Goal: Find specific page/section: Find specific page/section

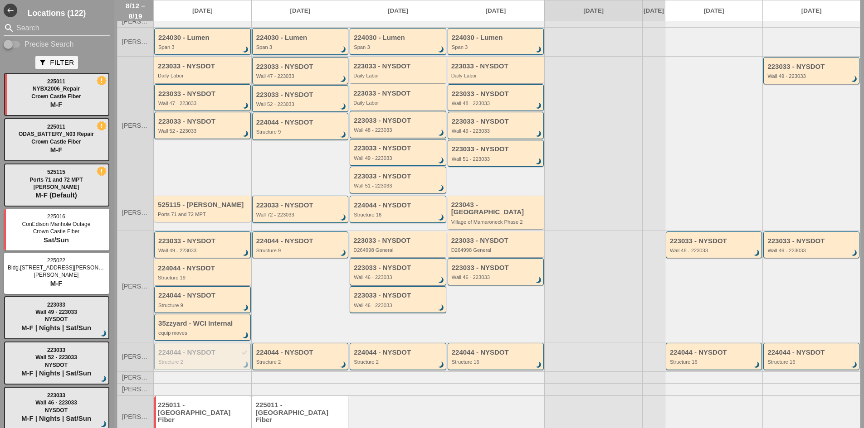
scroll to position [124, 0]
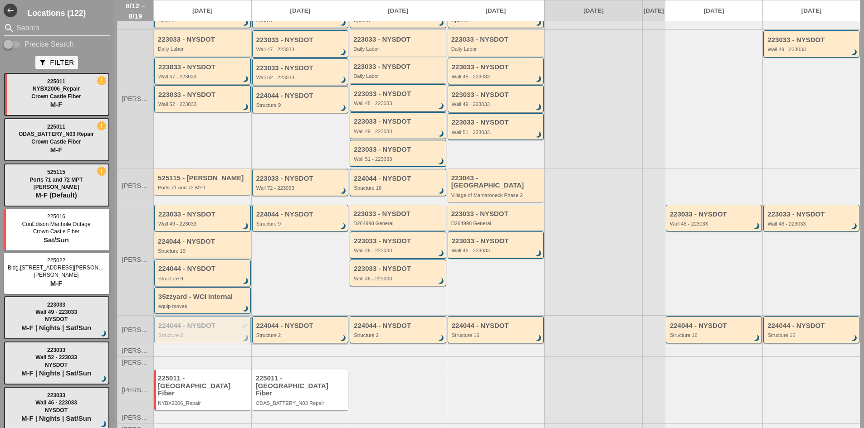
click at [283, 325] on div "224044 - NYSDOT" at bounding box center [301, 326] width 90 height 8
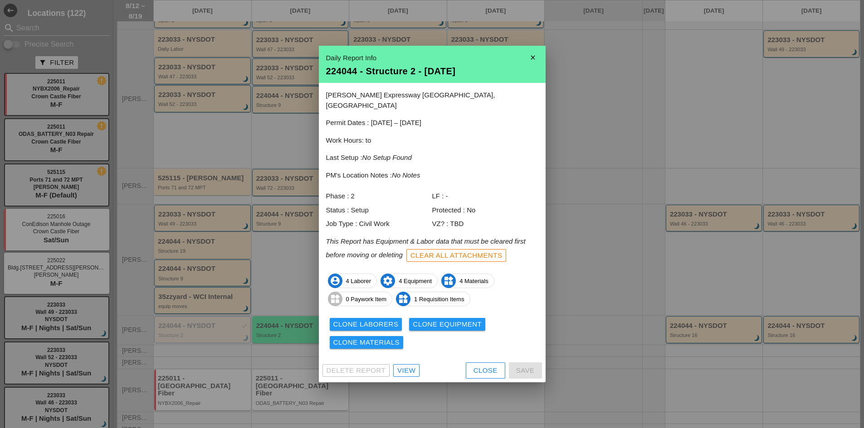
click at [399, 375] on div "Delete Report View Close Save" at bounding box center [432, 371] width 227 height 24
drag, startPoint x: 399, startPoint y: 372, endPoint x: 399, endPoint y: 366, distance: 6.4
click at [399, 371] on div "Delete Report View Close Save" at bounding box center [432, 371] width 227 height 24
click at [399, 366] on div "View" at bounding box center [406, 371] width 18 height 10
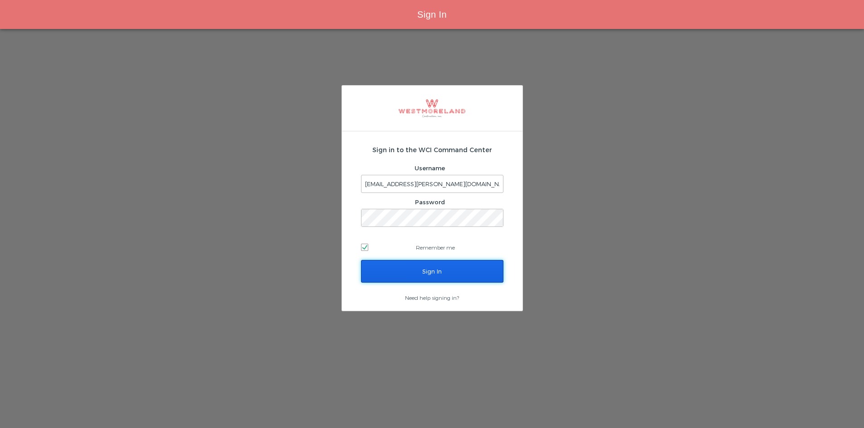
click at [440, 270] on input "Sign In" at bounding box center [432, 271] width 142 height 23
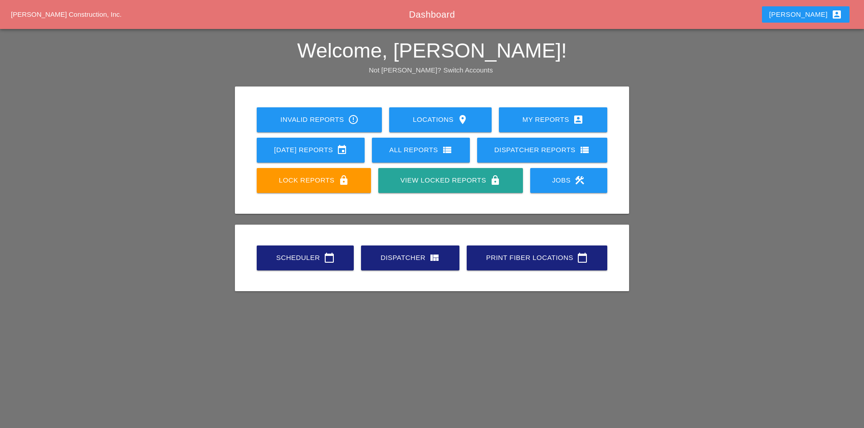
click at [289, 265] on link "Scheduler calendar_today" at bounding box center [305, 258] width 97 height 25
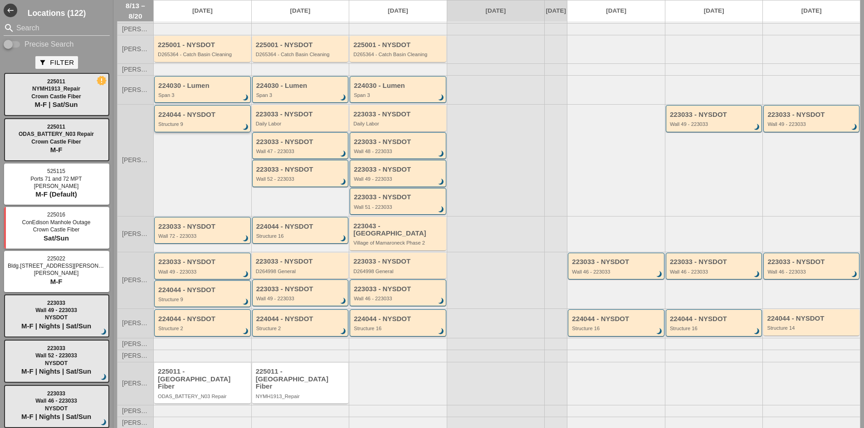
scroll to position [50, 0]
click at [225, 314] on div "224044 - NYSDOT Structure 2 brightness_3" at bounding box center [202, 322] width 97 height 27
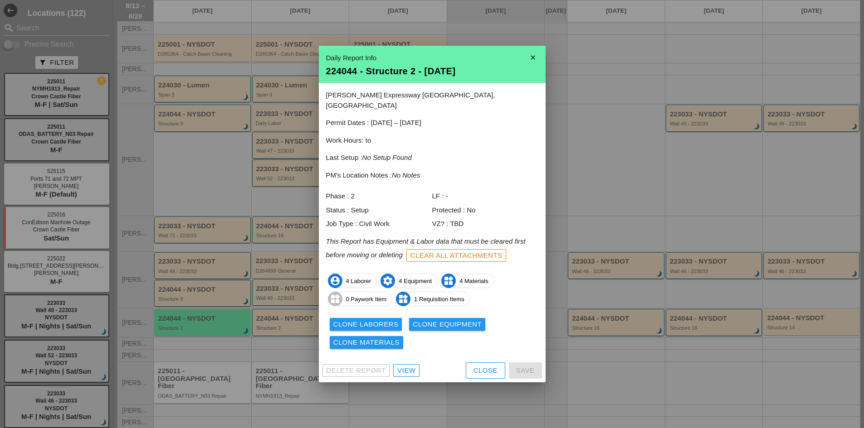
click at [405, 366] on div "View" at bounding box center [406, 371] width 18 height 10
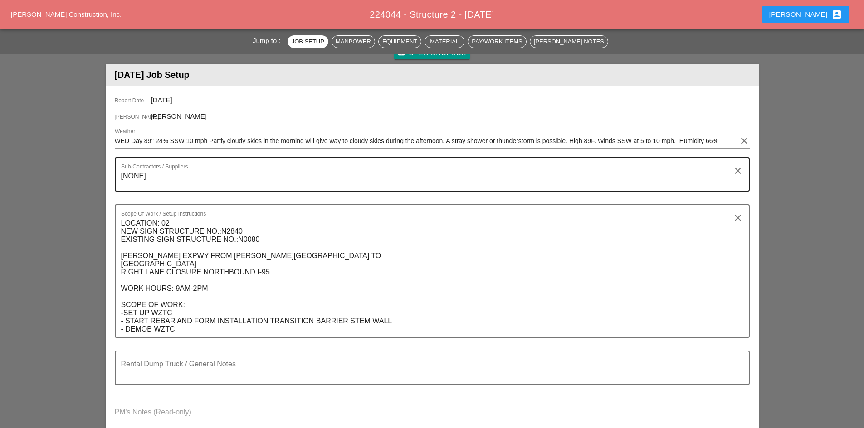
scroll to position [91, 0]
